Goal: Task Accomplishment & Management: Complete application form

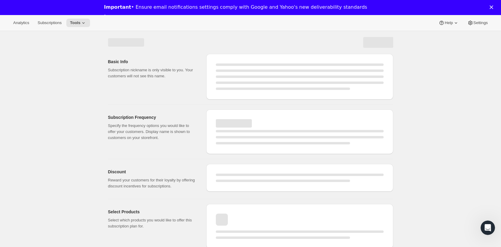
select select "WEEK"
select select "MONTH"
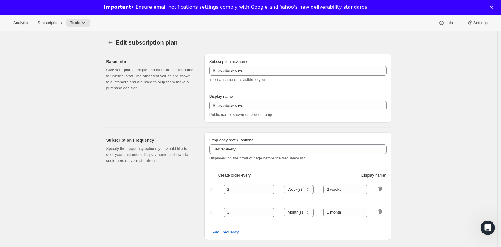
type input "YA-BO"
type input "Young Adult Book Only Subscription"
type input "1"
select select "MONTH"
type input "1-month"
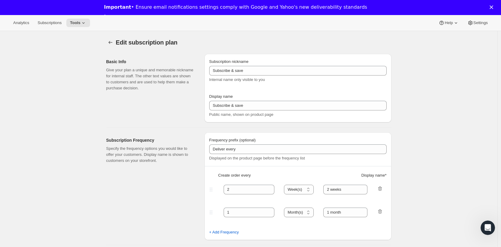
type input "3"
type input "3-Month"
select select "MONTH"
select select "FIXED_AMOUNT"
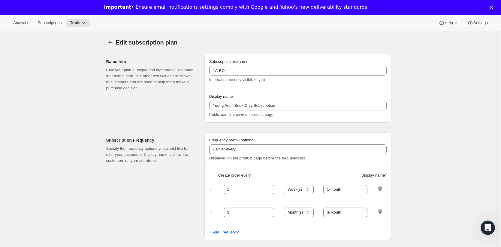
select select "FIXED_AMOUNT"
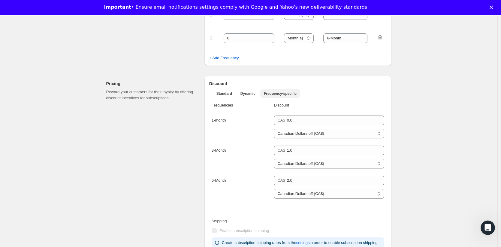
scroll to position [170, 0]
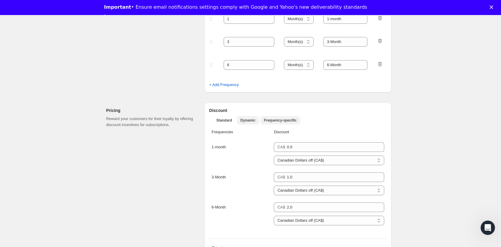
click at [252, 123] on button "Dynamic" at bounding box center [248, 120] width 22 height 8
select select "FIXED_AMOUNT"
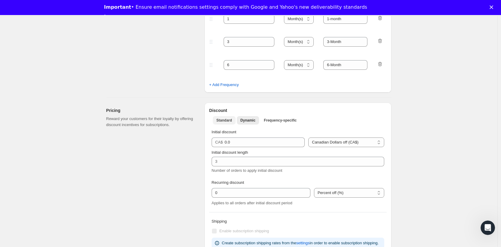
click at [220, 121] on span "Standard" at bounding box center [225, 120] width 16 height 5
select select "FIXED_AMOUNT"
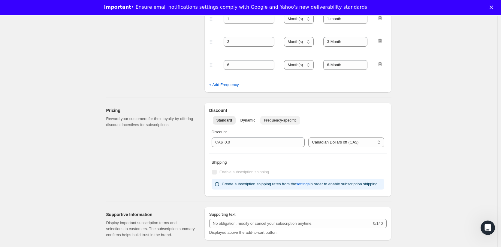
click at [290, 121] on span "Frequency-specific" at bounding box center [280, 120] width 33 height 5
select select "FIXED_AMOUNT"
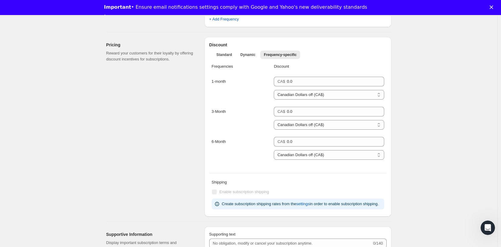
scroll to position [230, 0]
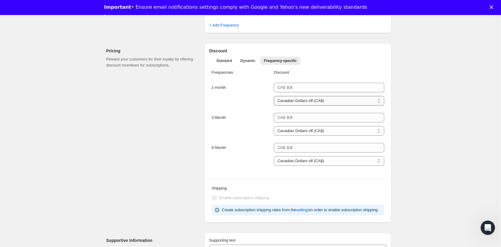
click at [366, 100] on select "Percent off (%) Canadian Dollars off (CA$)" at bounding box center [329, 101] width 110 height 10
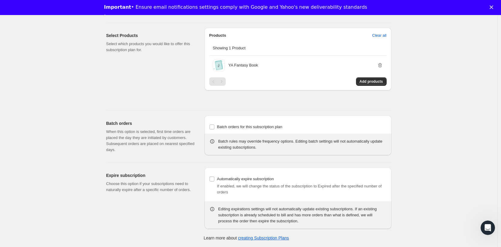
scroll to position [492, 0]
click at [271, 238] on link "creating Subscription Plans" at bounding box center [263, 237] width 51 height 5
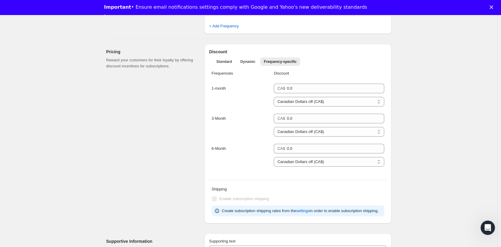
scroll to position [0, 0]
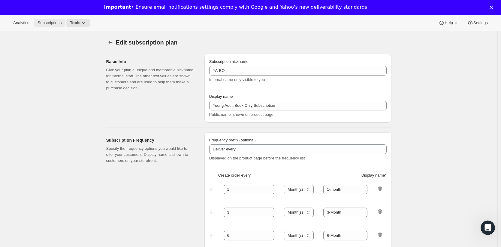
click at [61, 23] on span "Subscriptions" at bounding box center [50, 22] width 24 height 5
click at [115, 46] on div at bounding box center [111, 42] width 10 height 8
click at [113, 43] on icon "Subscription plans" at bounding box center [111, 42] width 6 height 6
type input "1.0"
type input "2.0"
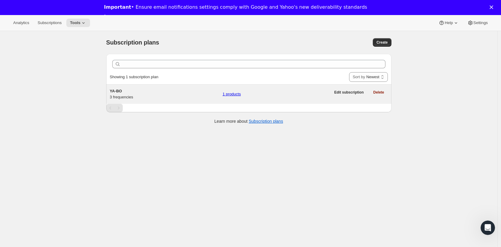
click at [232, 93] on link "1 products" at bounding box center [232, 94] width 18 height 5
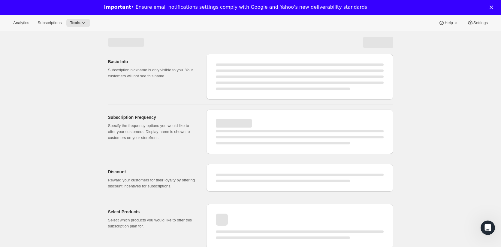
select select "WEEK"
select select "MONTH"
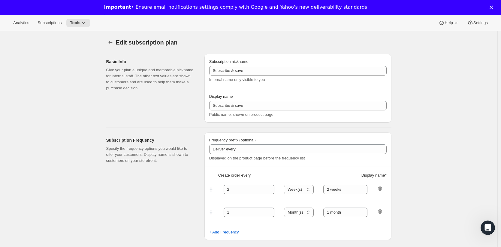
type input "YA-BO"
type input "Young Adult Book Only Subscription"
type input "1"
type input "1-month"
type input "3"
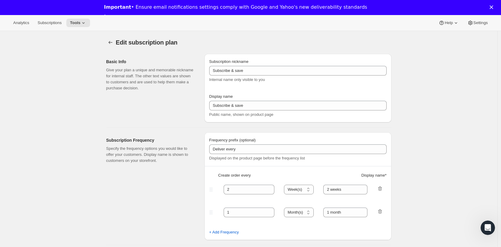
type input "3-Month"
select select "MONTH"
select select "FIXED_AMOUNT"
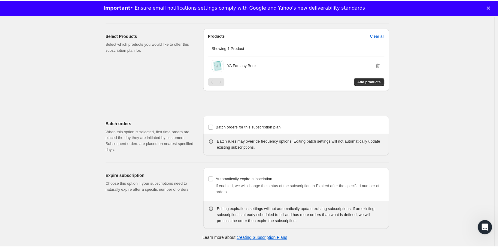
scroll to position [492, 0]
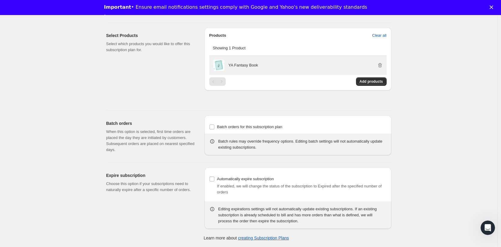
click at [248, 60] on div "YA Fantasy Book" at bounding box center [306, 65] width 155 height 12
click at [248, 67] on p "YA Fantasy Book" at bounding box center [244, 65] width 30 height 6
click at [222, 64] on span at bounding box center [219, 65] width 12 height 12
click at [243, 66] on p "YA Fantasy Book" at bounding box center [244, 65] width 30 height 6
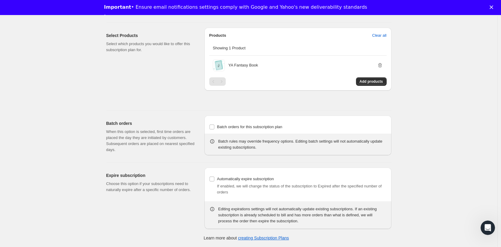
click at [238, 80] on div "Add products" at bounding box center [297, 81] width 177 height 8
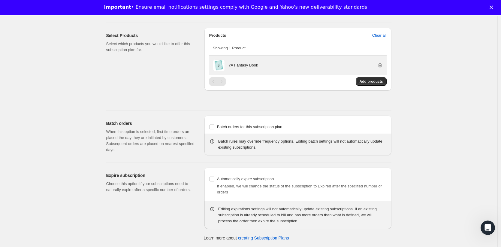
click at [249, 64] on p "YA Fantasy Book" at bounding box center [244, 65] width 30 height 6
click at [267, 62] on div "YA Fantasy Book" at bounding box center [306, 65] width 155 height 12
click at [241, 63] on p "YA Fantasy Book" at bounding box center [244, 65] width 30 height 6
click at [245, 66] on p "YA Fantasy Book" at bounding box center [244, 65] width 30 height 6
click at [224, 66] on span at bounding box center [219, 65] width 12 height 12
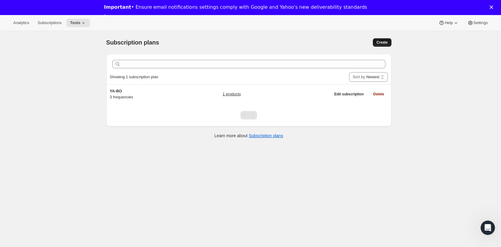
click at [382, 43] on span "Create" at bounding box center [382, 42] width 11 height 5
select select "WEEK"
select select "MONTH"
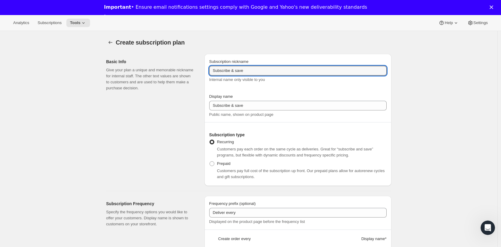
drag, startPoint x: 253, startPoint y: 71, endPoint x: 174, endPoint y: 75, distance: 78.8
click at [174, 75] on div "Basic Info Give your plan a unique and memorable nickname for internal staff. T…" at bounding box center [246, 117] width 290 height 137
type input "YA BG"
click at [239, 71] on input "YA BG" at bounding box center [297, 71] width 177 height 10
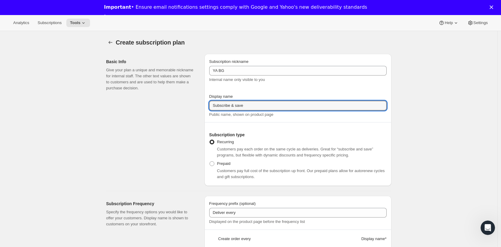
drag, startPoint x: 259, startPoint y: 109, endPoint x: 205, endPoint y: 105, distance: 54.6
click at [205, 105] on div "Basic Info Give your plan a unique and memorable nickname for internal staff. T…" at bounding box center [246, 117] width 290 height 137
click at [255, 105] on input "Young Adult Book and Goodies" at bounding box center [297, 106] width 177 height 10
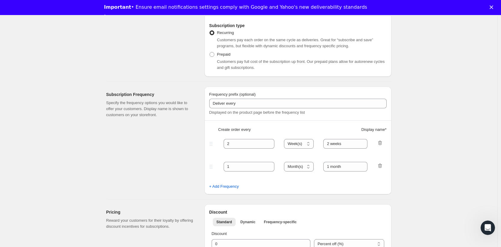
scroll to position [117, 0]
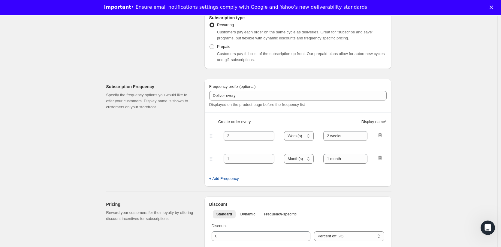
type input "Young Adult Book & Goodies"
click at [228, 177] on span "+ Add Frequency" at bounding box center [224, 178] width 30 height 6
select select "MONTH"
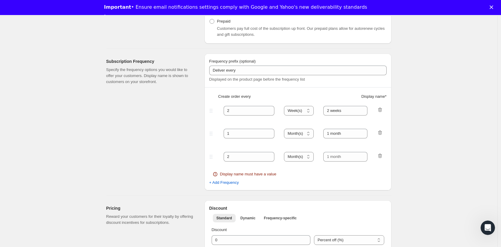
scroll to position [151, 0]
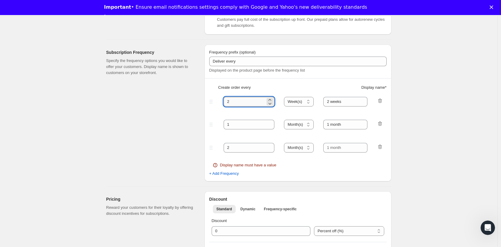
click at [246, 103] on input "2" at bounding box center [245, 102] width 42 height 10
type input "1"
click at [296, 99] on select "Day(s) Week(s) Month(s) Year(s)" at bounding box center [299, 102] width 30 height 10
select select "MONTH"
click at [286, 97] on select "Day(s) Week(s) Month(s) Year(s)" at bounding box center [299, 102] width 30 height 10
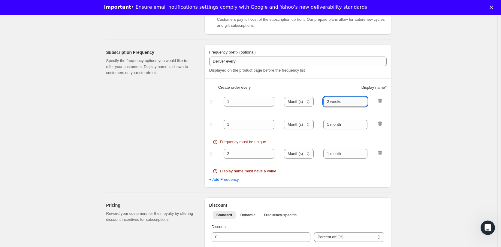
click at [347, 102] on input "2 weeks" at bounding box center [345, 102] width 44 height 10
type input "1 Month"
click at [233, 123] on input "1" at bounding box center [245, 125] width 42 height 10
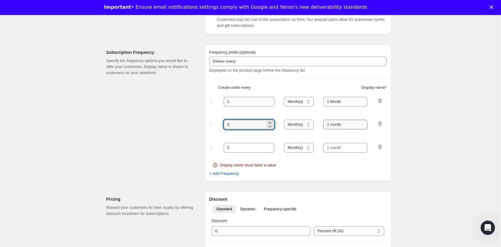
type input "3"
click at [345, 124] on input "1 month" at bounding box center [345, 125] width 44 height 10
click at [332, 123] on input "1 month" at bounding box center [345, 125] width 44 height 10
click at [338, 124] on input "3 month" at bounding box center [345, 125] width 44 height 10
click at [353, 125] on input "3 Month" at bounding box center [345, 125] width 44 height 10
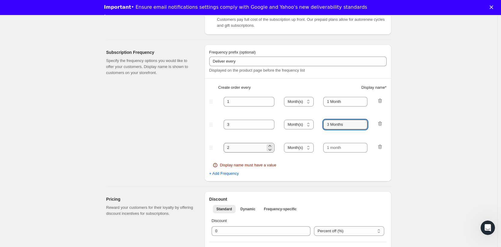
type input "3 Months"
click at [234, 150] on input "2" at bounding box center [245, 148] width 42 height 10
type input "6"
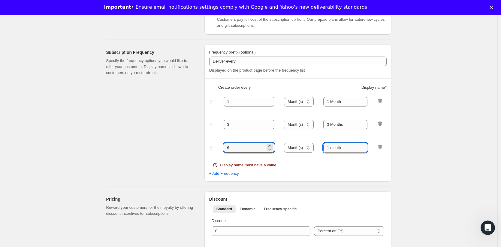
click at [339, 149] on input "text" at bounding box center [345, 148] width 44 height 10
type input "6-Month"
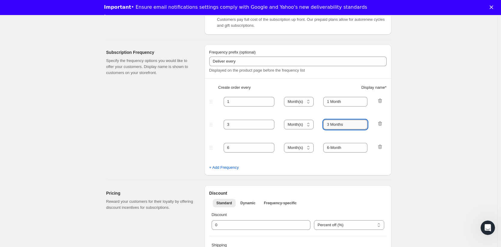
click at [350, 124] on input "3 Months" at bounding box center [345, 125] width 44 height 10
click at [334, 124] on input "3 Months" at bounding box center [345, 125] width 44 height 10
click at [337, 101] on input "1 Month" at bounding box center [345, 102] width 44 height 10
click at [329, 101] on input "1 Month" at bounding box center [345, 102] width 44 height 10
click at [342, 110] on fieldset "1 Day(s) Week(s) Month(s) Year(s) Month(s) 1 Month" at bounding box center [298, 106] width 176 height 23
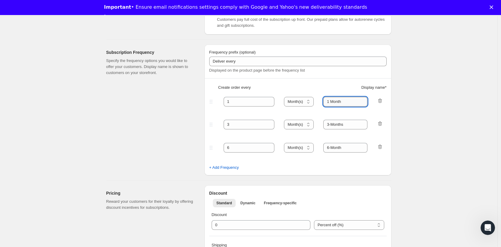
click at [332, 103] on input "1 Month" at bounding box center [345, 102] width 44 height 10
click at [335, 125] on input "3-Months" at bounding box center [345, 125] width 44 height 10
type input "3 Months"
click at [334, 148] on input "6-Month" at bounding box center [345, 148] width 44 height 10
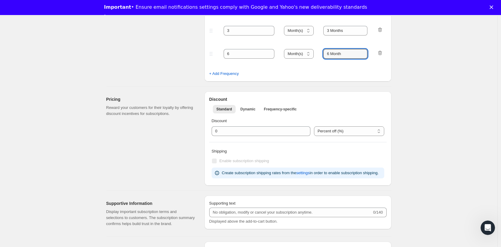
scroll to position [239, 0]
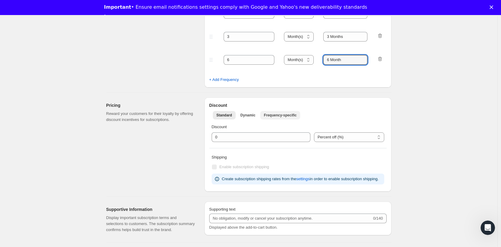
type input "6 Month"
click at [276, 114] on span "Frequency-specific" at bounding box center [280, 115] width 33 height 5
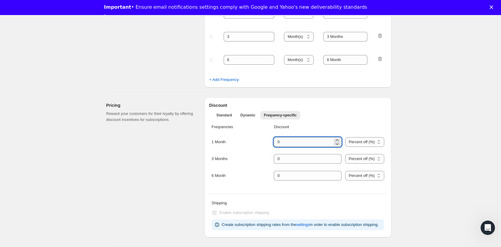
click at [303, 144] on input "integer" at bounding box center [303, 142] width 59 height 10
click at [347, 142] on select "Percent off (%) Canadian Dollars off (CA$)" at bounding box center [364, 142] width 39 height 10
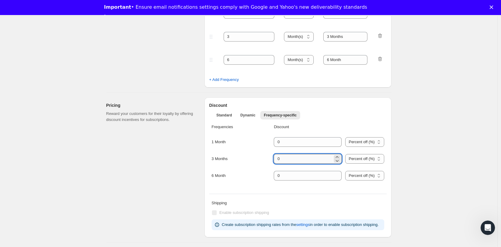
click at [303, 162] on input "integer" at bounding box center [303, 159] width 59 height 10
type input "1"
click at [356, 157] on select "Percent off (%) Canadian Dollars off (CA$)" at bounding box center [364, 159] width 39 height 10
select select "FIXED_AMOUNT"
click at [345, 163] on select "Percent off (%) Canadian Dollars off (CA$)" at bounding box center [364, 159] width 39 height 10
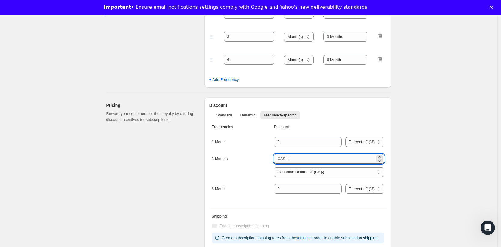
click at [297, 159] on input "1" at bounding box center [331, 159] width 88 height 10
type input "1.00"
click at [289, 183] on div "3 Months CA$ 1.00 Percent off (%) Canadian Dollars off (CA$) Canadian Dollars o…" at bounding box center [298, 169] width 173 height 30
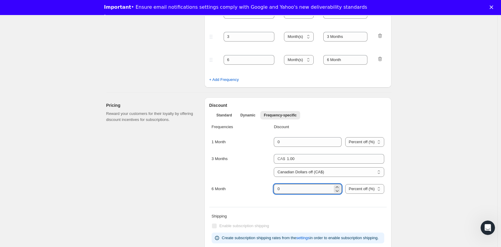
click at [304, 189] on input "integer" at bounding box center [303, 189] width 59 height 10
type input "2"
click at [370, 189] on select "Percent off (%) Canadian Dollars off (CA$)" at bounding box center [364, 189] width 39 height 10
select select "FIXED_AMOUNT"
click at [345, 193] on select "Percent off (%) Canadian Dollars off (CA$)" at bounding box center [364, 189] width 39 height 10
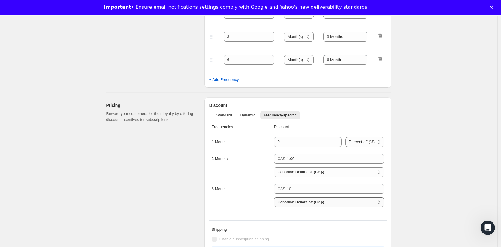
click at [299, 202] on select "Percent off (%) Canadian Dollars off (CA$)" at bounding box center [329, 202] width 110 height 10
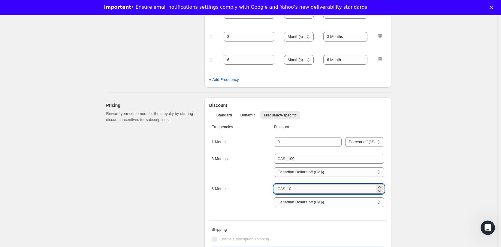
click at [306, 188] on input "number" at bounding box center [331, 189] width 88 height 10
type input "2.00"
click at [351, 122] on div "Frequencies Discount 1 Month Percent off (%) Canadian Dollars off (CA$) Percent…" at bounding box center [297, 168] width 177 height 95
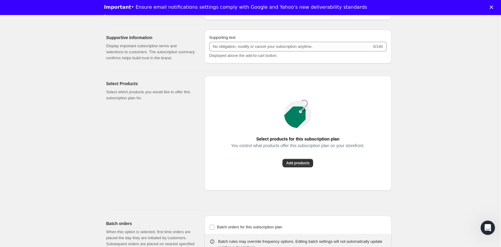
scroll to position [500, 0]
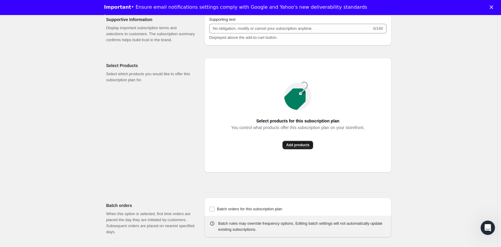
click at [301, 147] on span "Add products" at bounding box center [297, 144] width 23 height 5
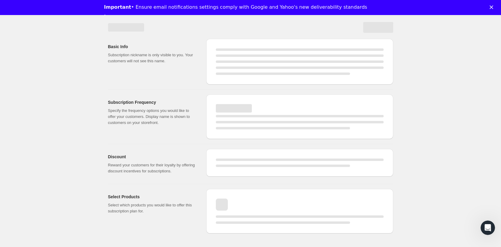
select select "WEEK"
select select "MONTH"
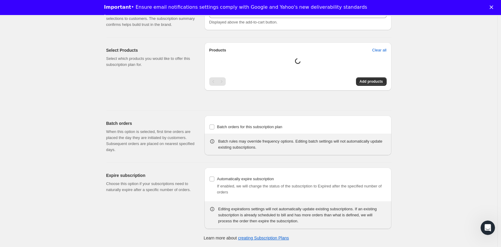
type input "YA BG"
type input "Young Adult Book & Goodies"
type input "1"
select select "MONTH"
type input "1 Month"
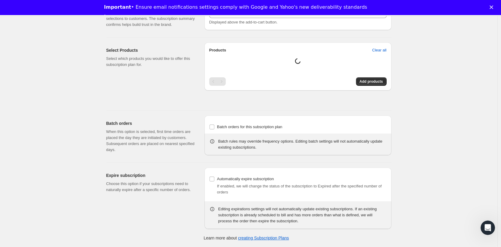
type input "3"
type input "3 Months"
select select "MONTH"
select select "FIXED_AMOUNT"
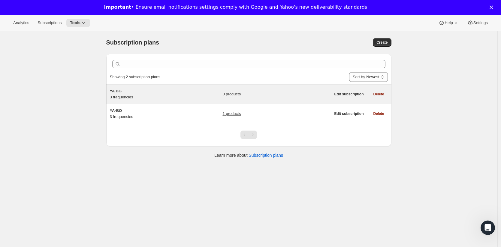
click at [236, 93] on link "0 products" at bounding box center [232, 94] width 18 height 6
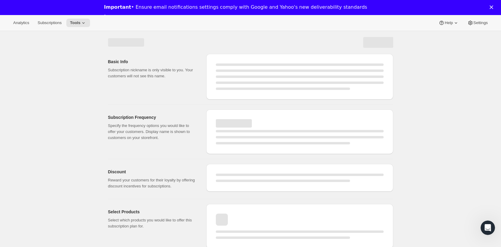
select select "WEEK"
select select "MONTH"
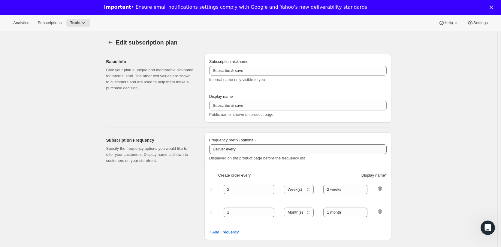
type input "YA BG"
type input "Young Adult Book & Goodies"
type input "1"
select select "MONTH"
type input "1 Month"
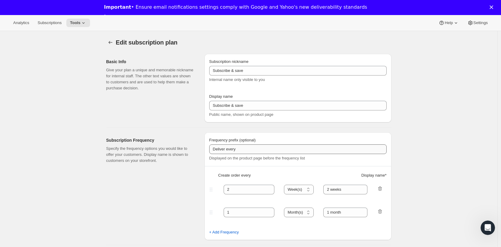
type input "3"
type input "3 Months"
select select "MONTH"
select select "FIXED_AMOUNT"
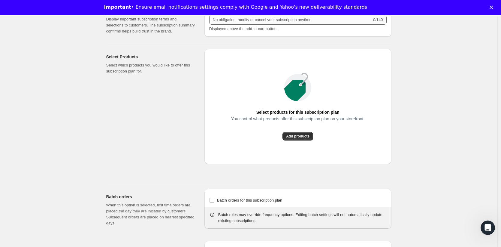
scroll to position [447, 0]
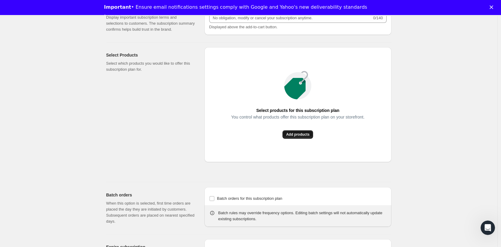
click at [300, 137] on span "Add products" at bounding box center [297, 134] width 23 height 5
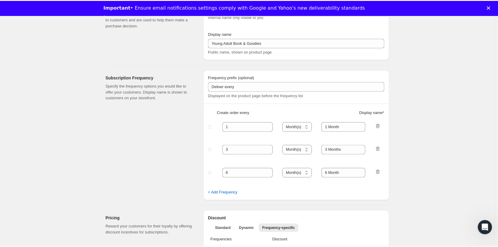
scroll to position [0, 0]
